Goal: Task Accomplishment & Management: Manage account settings

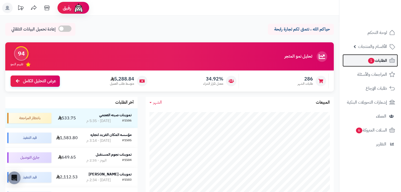
click at [354, 65] on link "الطلبات 1" at bounding box center [369, 60] width 55 height 13
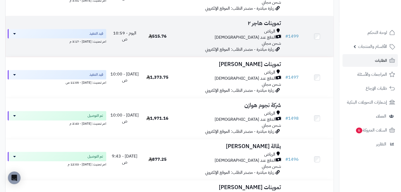
scroll to position [353, 0]
drag, startPoint x: 284, startPoint y: 36, endPoint x: 287, endPoint y: 37, distance: 3.8
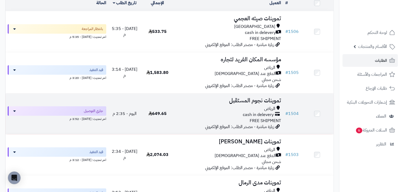
scroll to position [70, 0]
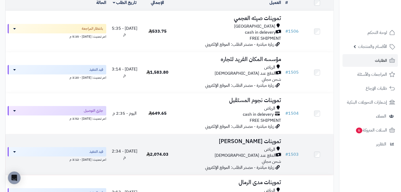
click at [290, 147] on td "# 1503" at bounding box center [292, 154] width 18 height 41
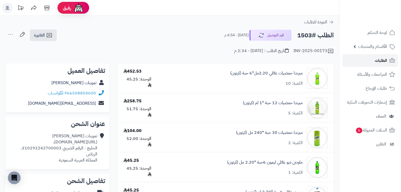
click at [370, 58] on link "الطلبات" at bounding box center [369, 60] width 55 height 13
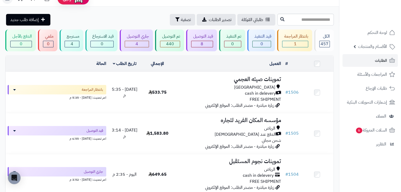
scroll to position [6, 0]
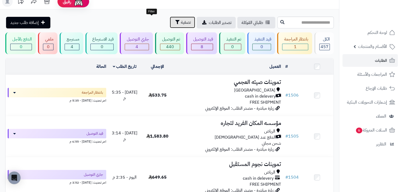
click at [170, 21] on button "تصفية" at bounding box center [182, 23] width 25 height 12
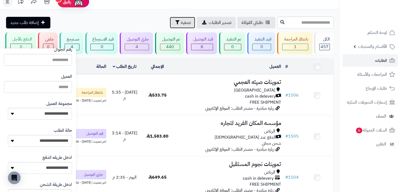
scroll to position [50, 0]
click at [195, 33] on div "قيد التوصيل 8" at bounding box center [201, 43] width 31 height 22
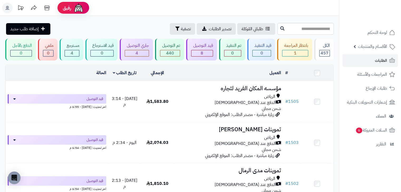
click at [314, 75] on td at bounding box center [317, 73] width 33 height 16
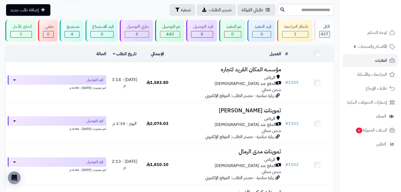
scroll to position [18, 0]
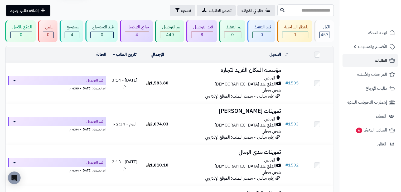
click at [320, 55] on td at bounding box center [317, 55] width 33 height 16
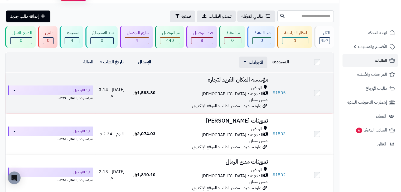
scroll to position [5, 0]
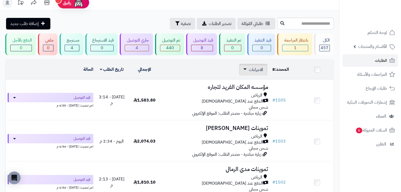
click at [257, 68] on span "الاجراءات" at bounding box center [256, 70] width 14 height 6
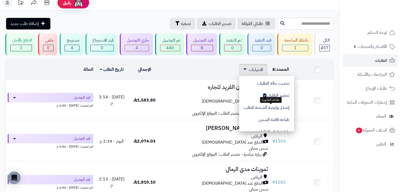
scroll to position [0, 0]
click at [211, 68] on div "الاجراءات تحديث حالة الطلبات تحضير الطلبات إصدار بوليصة الشحنة للطلب طباعة قائم…" at bounding box center [215, 70] width 105 height 12
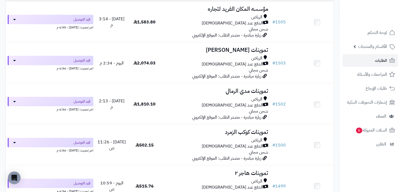
scroll to position [80, 0]
